Goal: Task Accomplishment & Management: Manage account settings

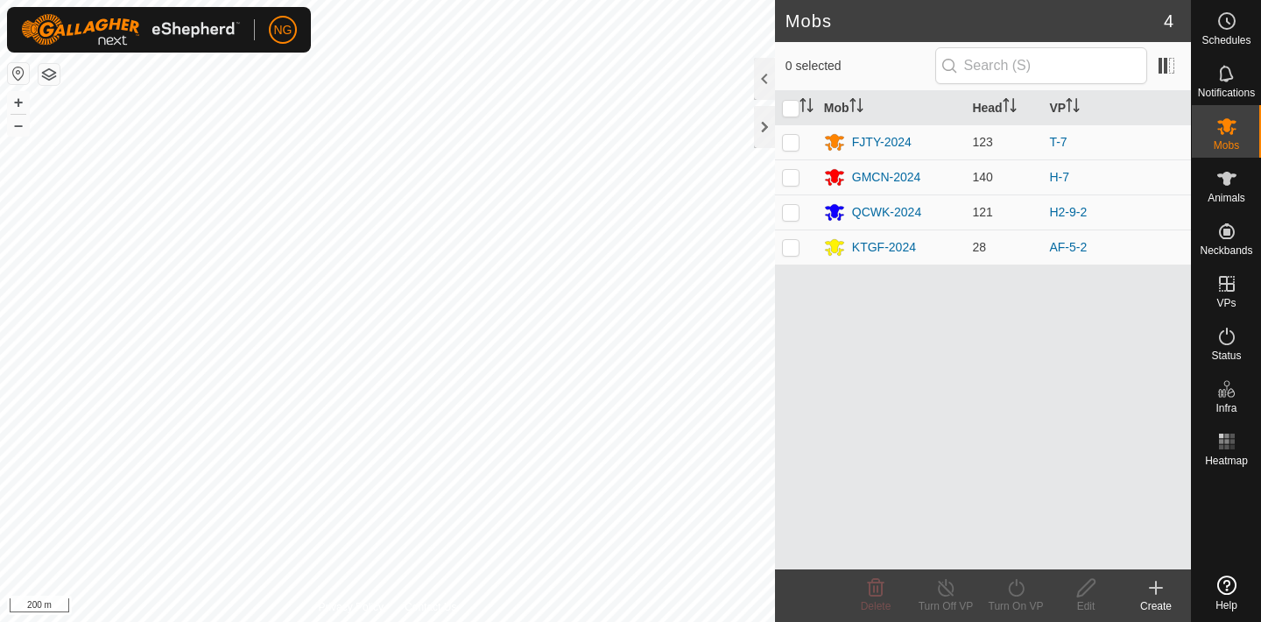
click at [1134, 274] on div "Mob Head VP FJTY-2024 123 T-7 GMCN-2024 140 H-7 QCWK-2024 121 H2-9-2 KTGF-2024 …" at bounding box center [983, 330] width 416 height 478
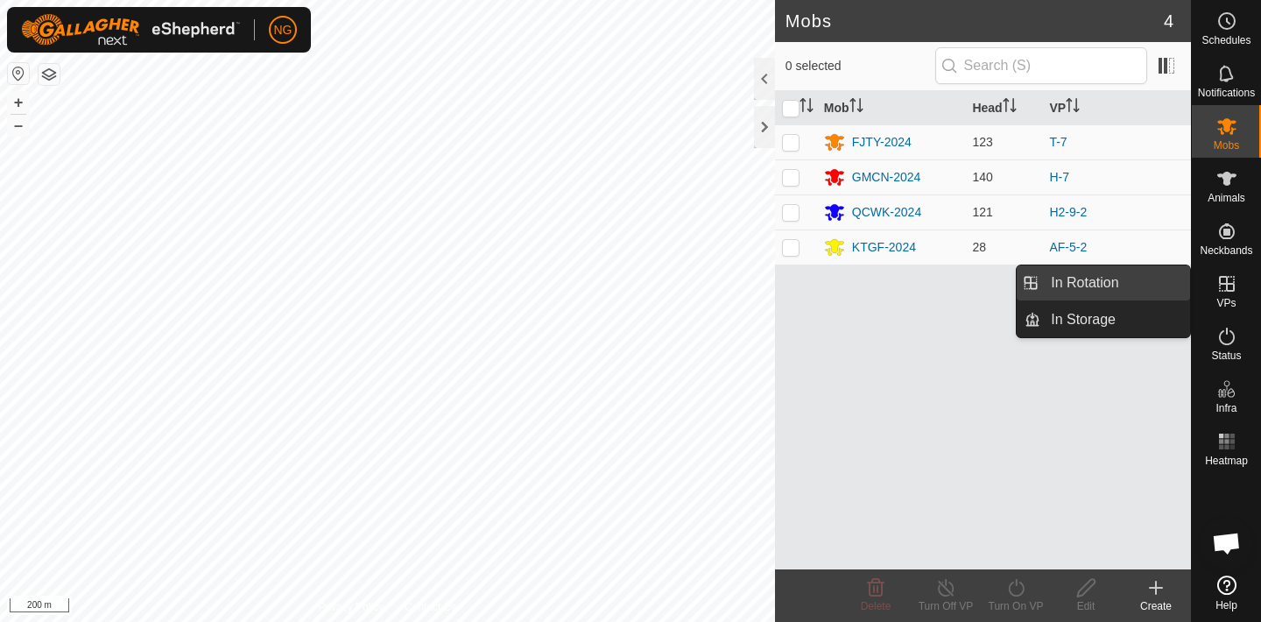
click at [1159, 287] on link "In Rotation" at bounding box center [1115, 282] width 150 height 35
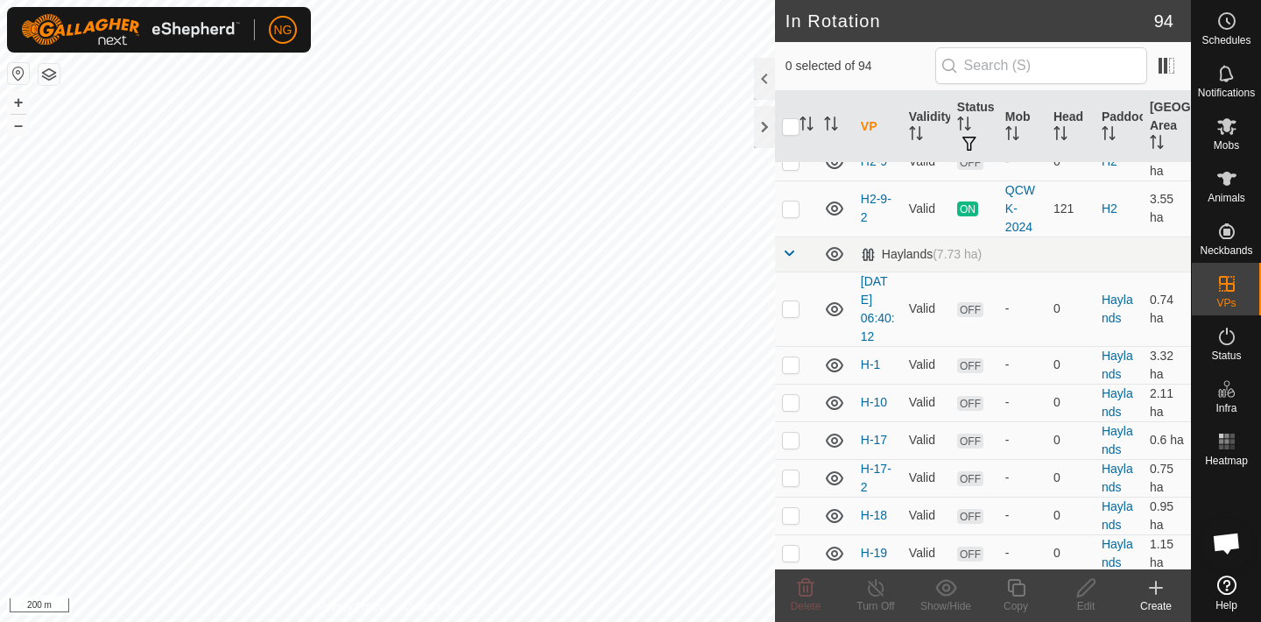
scroll to position [2594, 0]
click at [791, 362] on p-checkbox at bounding box center [791, 362] width 18 height 14
checkbox input "false"
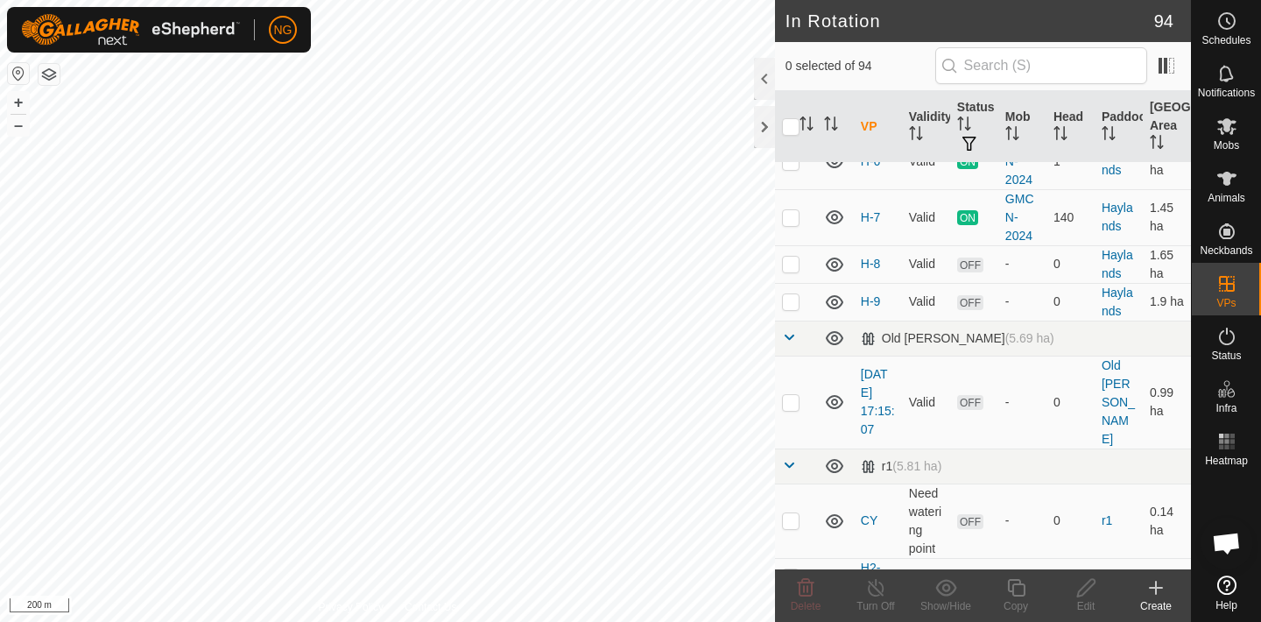
scroll to position [3637, 0]
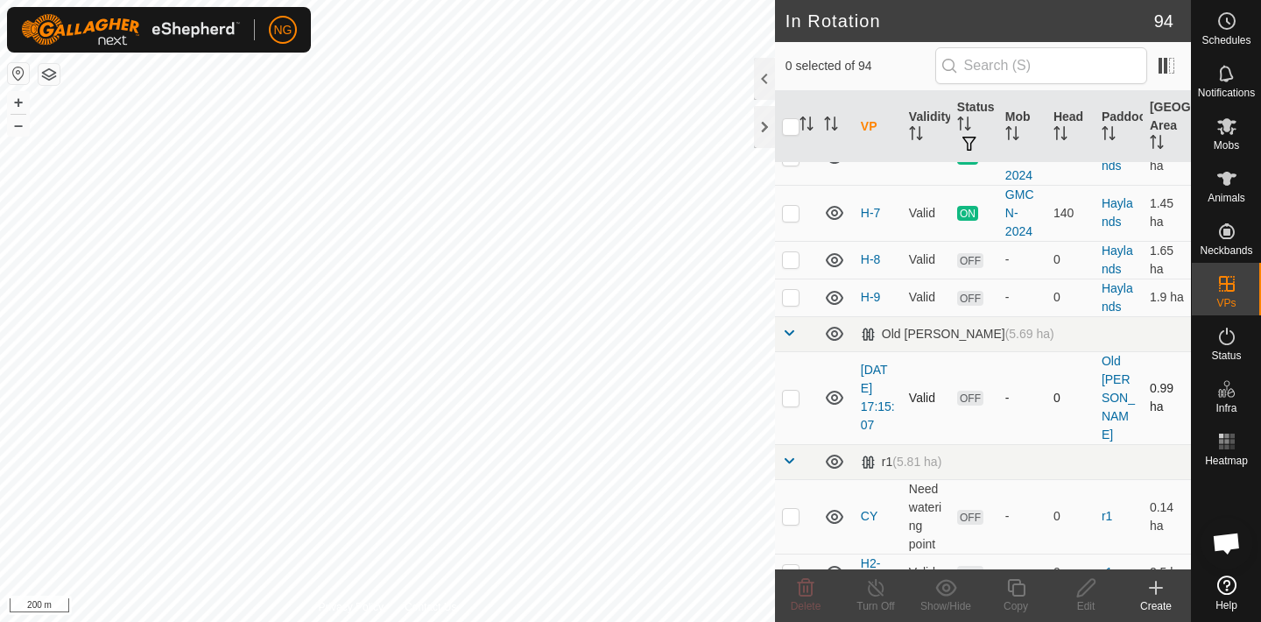
click at [793, 391] on p-checkbox at bounding box center [791, 398] width 18 height 14
click at [802, 584] on icon at bounding box center [805, 587] width 21 height 21
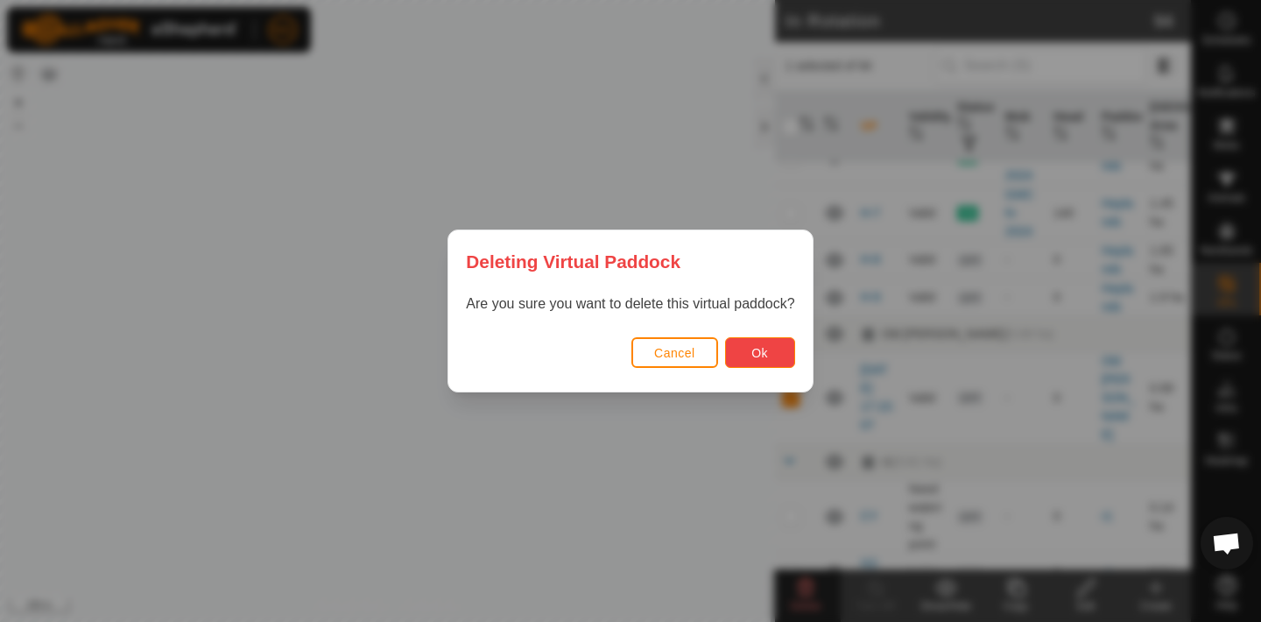
click at [758, 350] on span "Ok" at bounding box center [759, 353] width 17 height 14
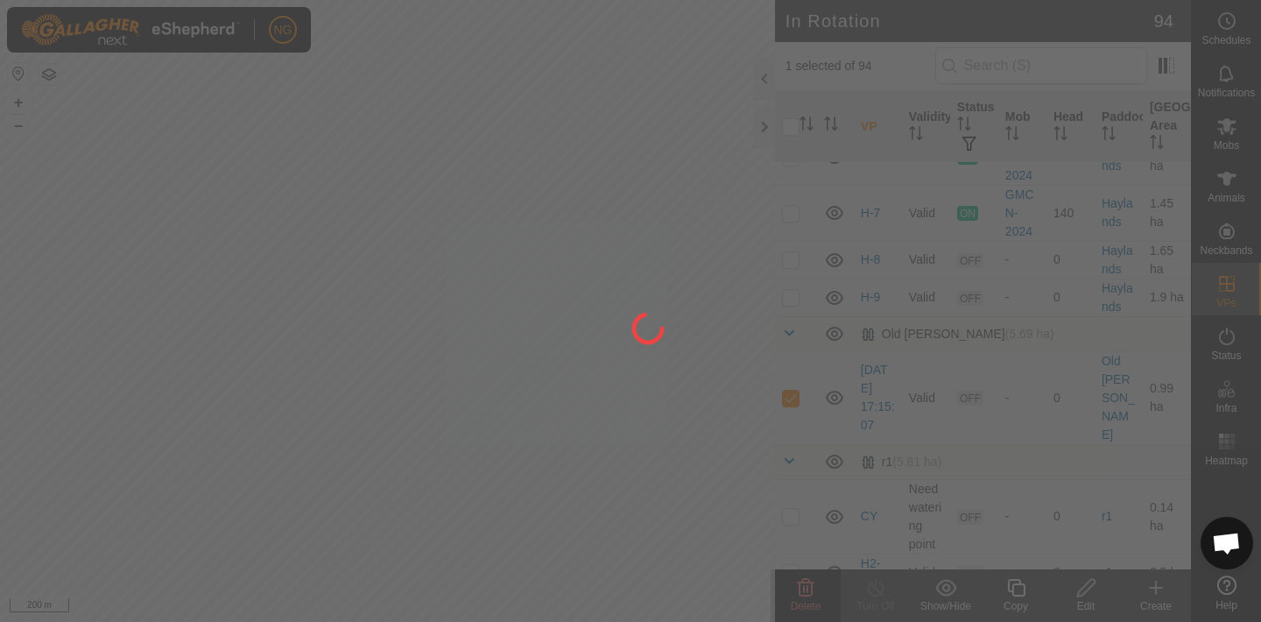
checkbox input "false"
click at [481, 402] on div at bounding box center [630, 311] width 1261 height 622
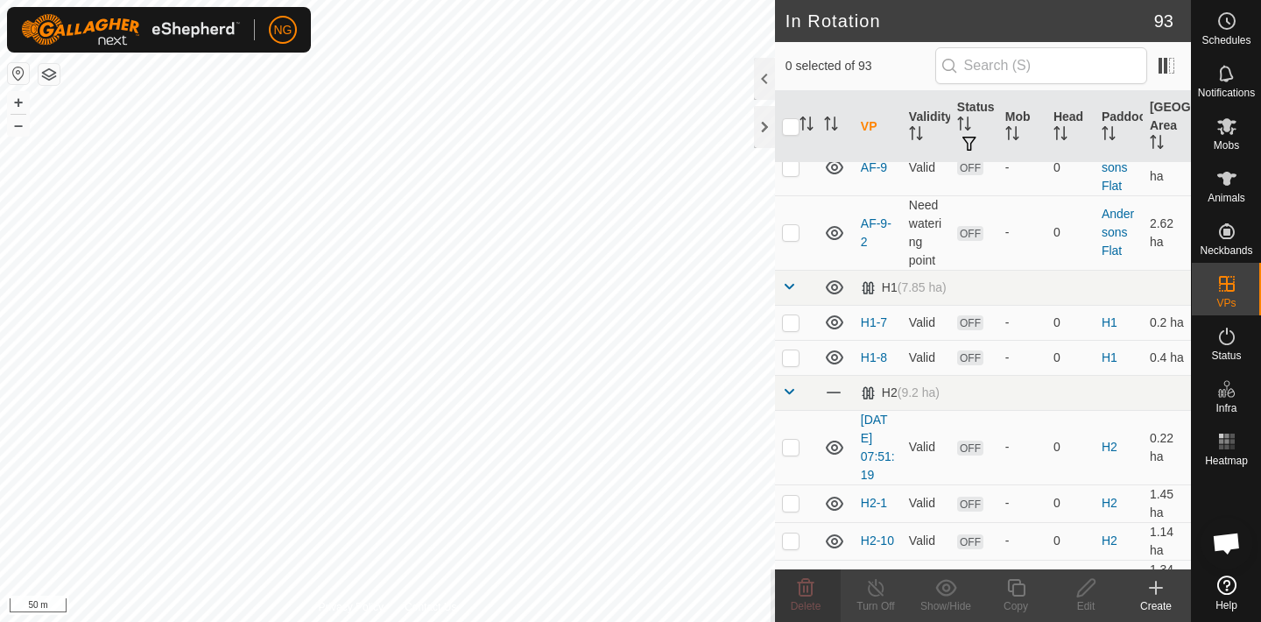
scroll to position [1122, 0]
click at [789, 319] on p-checkbox at bounding box center [791, 321] width 18 height 14
checkbox input "true"
click at [1082, 586] on icon at bounding box center [1086, 587] width 22 height 21
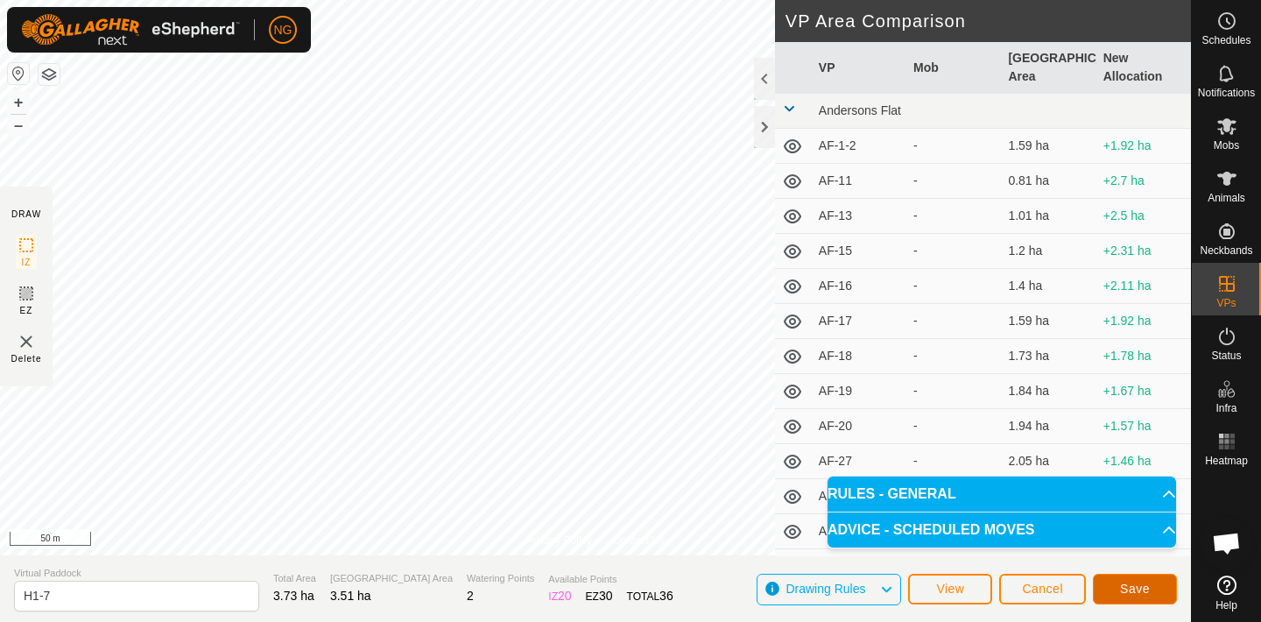
click at [1132, 586] on span "Save" at bounding box center [1135, 588] width 30 height 14
